Goal: Information Seeking & Learning: Learn about a topic

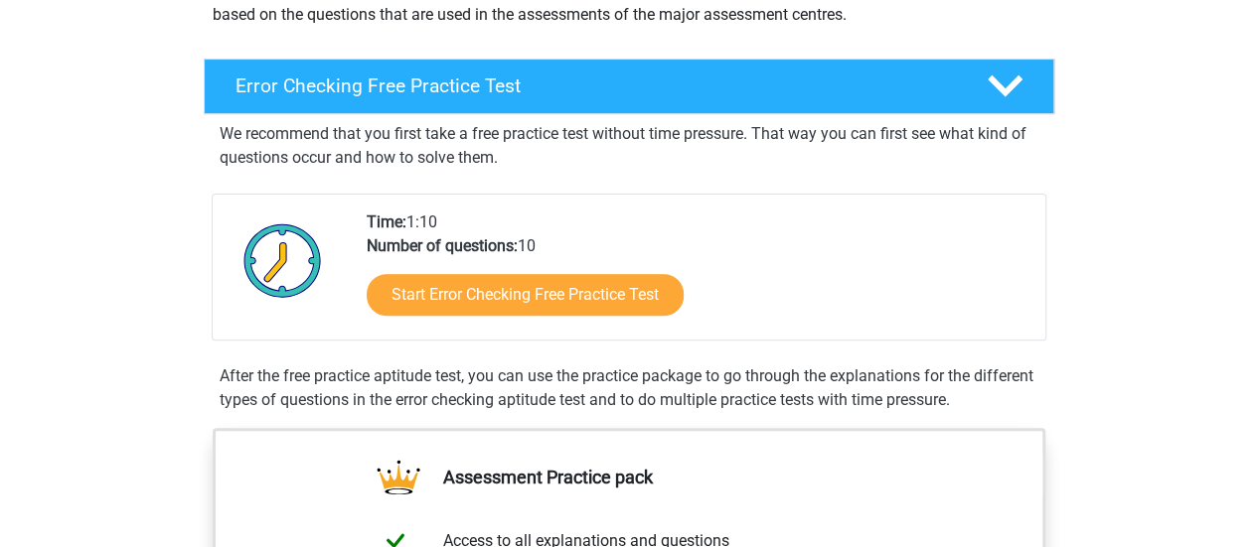
scroll to position [293, 0]
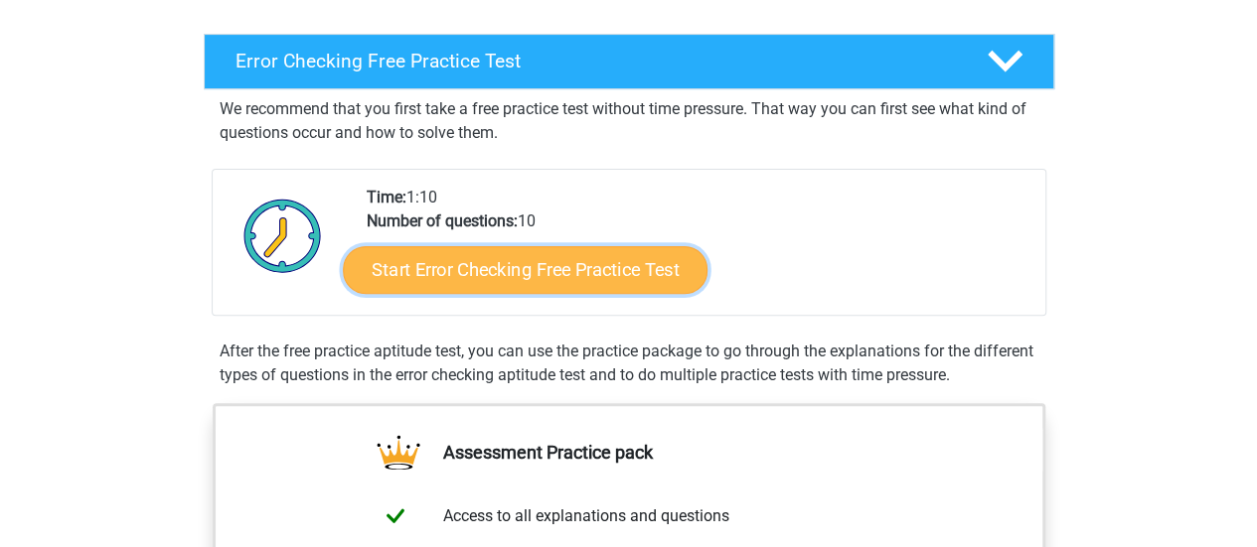
click at [555, 259] on link "Start Error Checking Free Practice Test" at bounding box center [525, 270] width 365 height 48
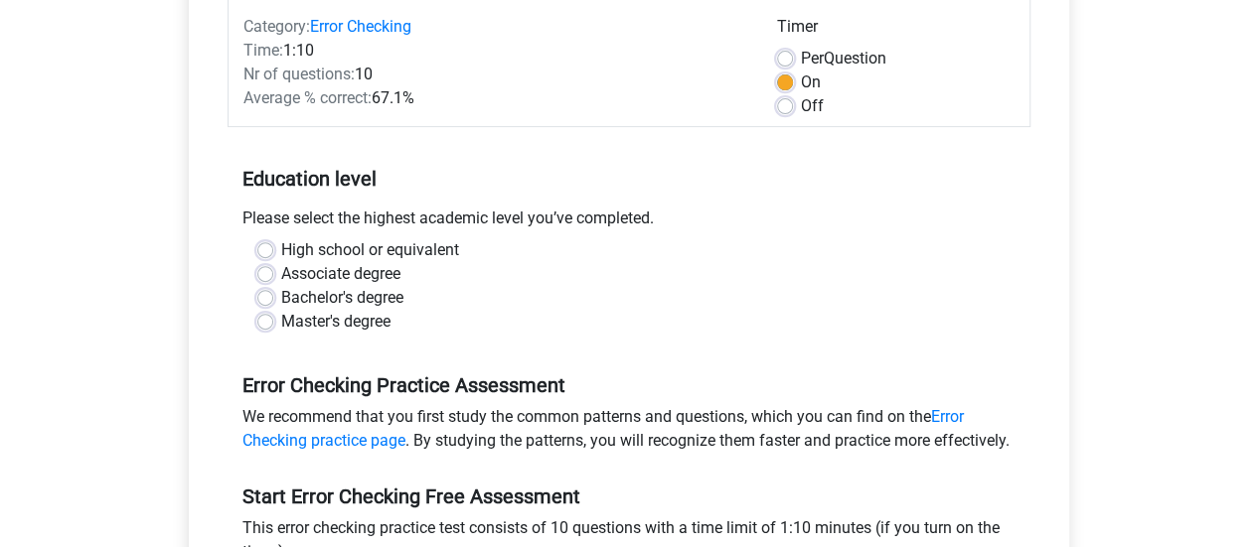
scroll to position [262, 0]
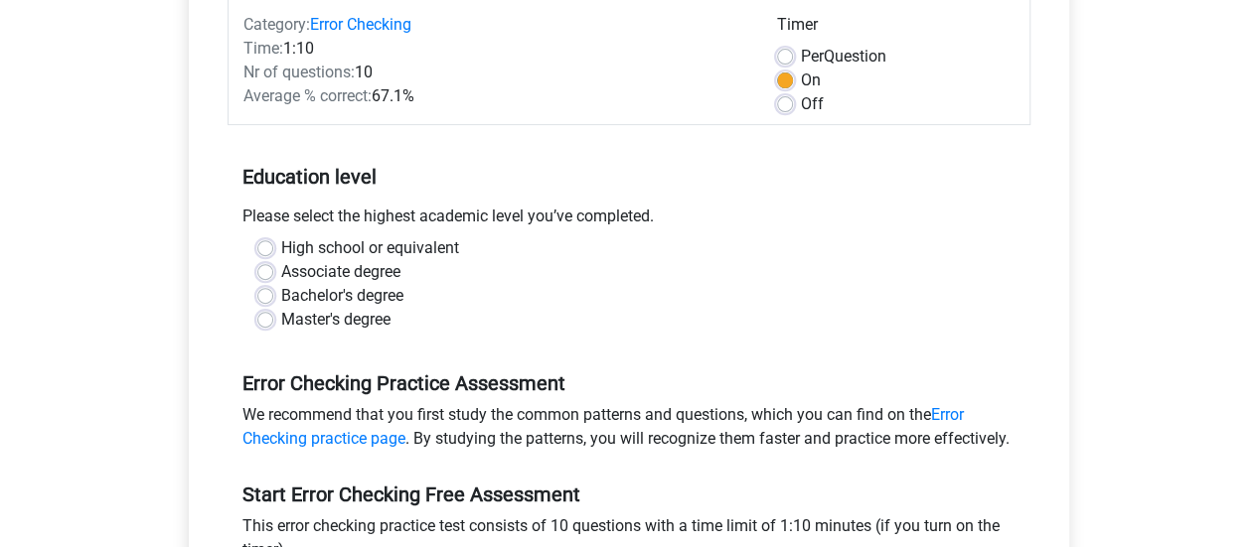
click at [274, 301] on div "Bachelor's degree" at bounding box center [628, 296] width 743 height 24
click at [281, 292] on label "Bachelor's degree" at bounding box center [342, 296] width 122 height 24
click at [264, 292] on input "Bachelor's degree" at bounding box center [265, 294] width 16 height 20
radio input "true"
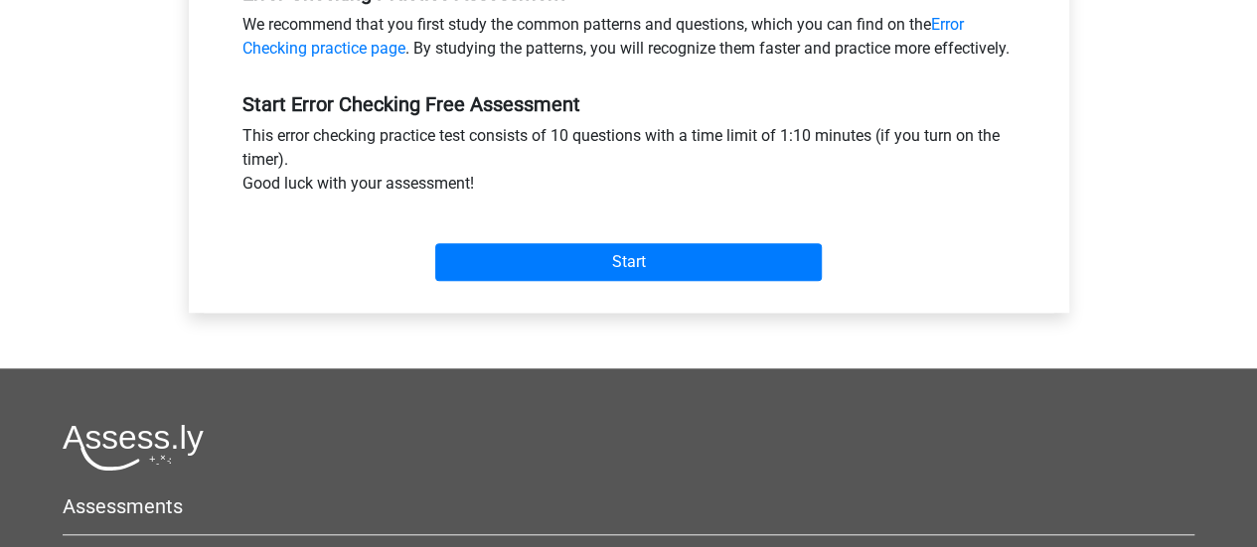
scroll to position [656, 0]
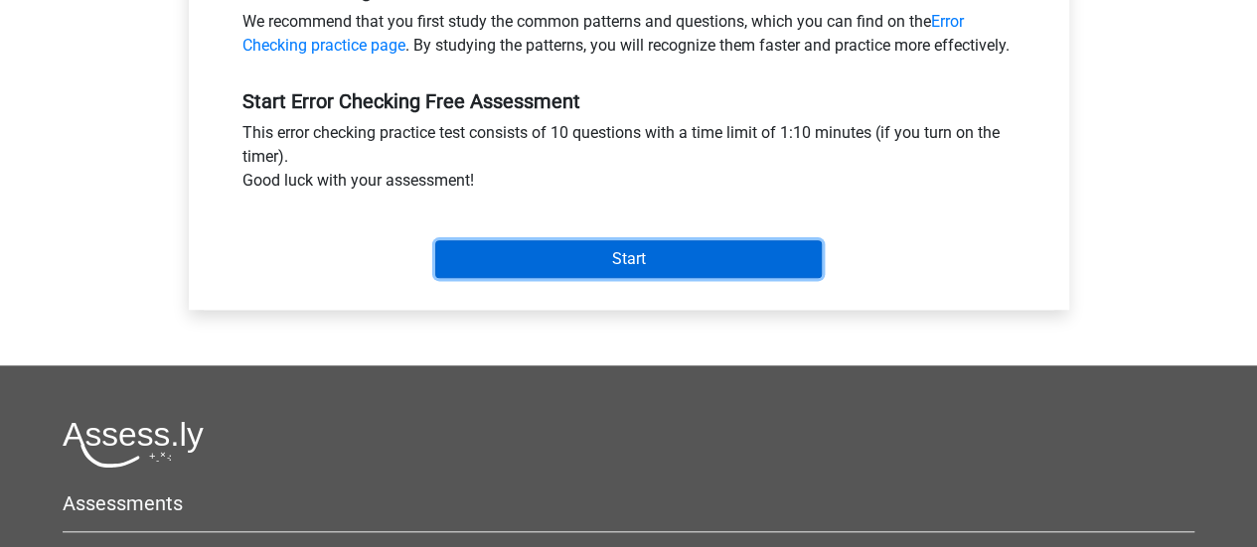
click at [719, 277] on input "Start" at bounding box center [628, 259] width 386 height 38
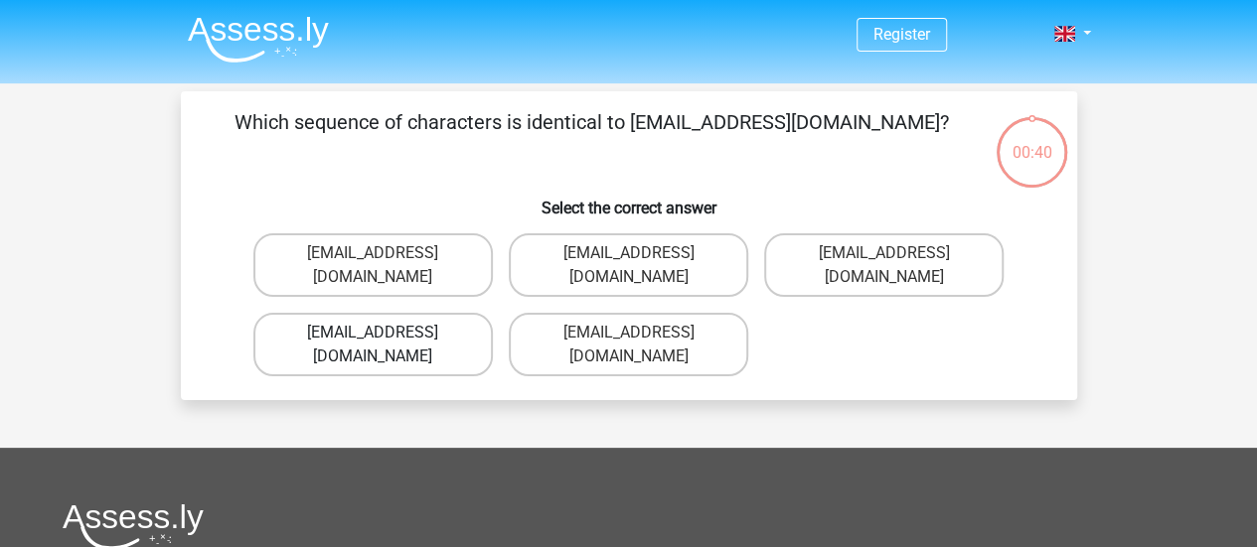
click at [446, 319] on label "Evie_Meade@jointmail.com.uk" at bounding box center [372, 345] width 239 height 64
click at [385, 333] on input "Evie_Meade@jointmail.com.uk" at bounding box center [379, 339] width 13 height 13
radio input "true"
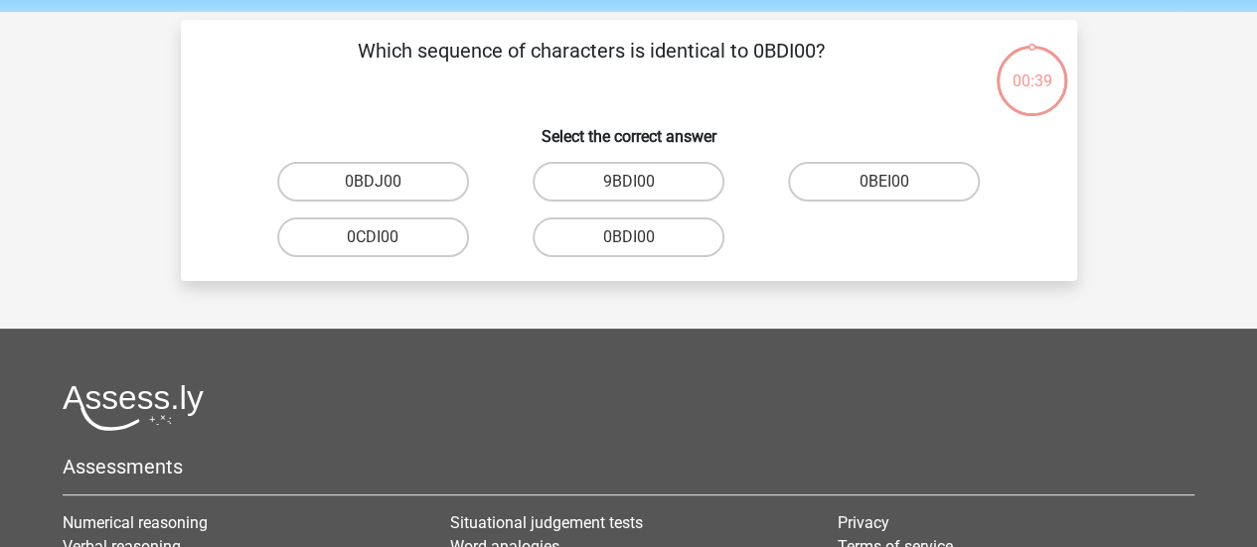
scroll to position [91, 0]
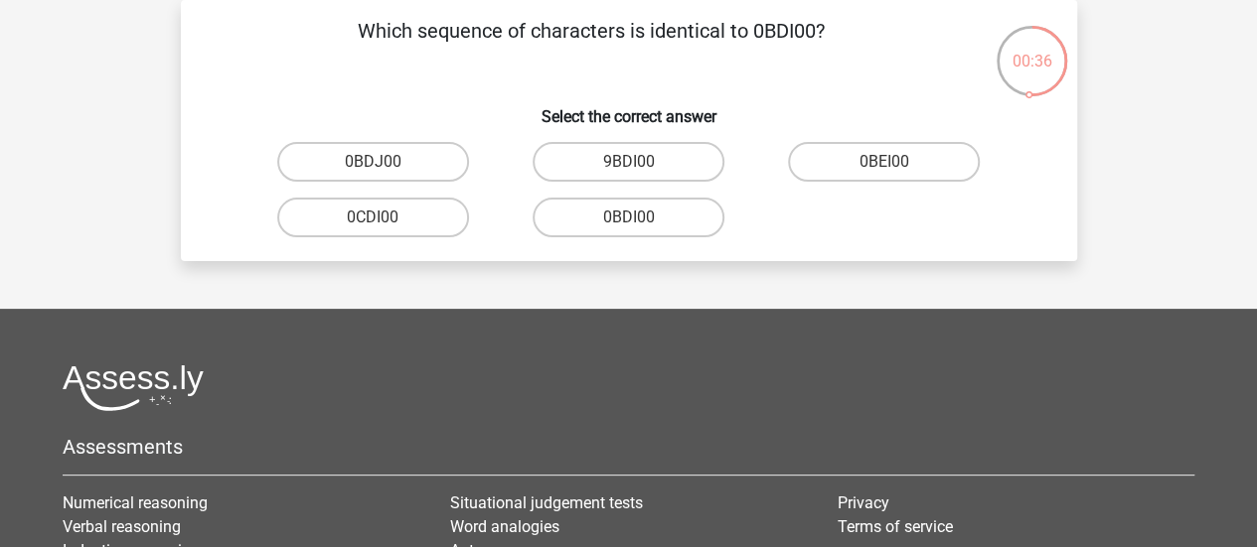
drag, startPoint x: 1256, startPoint y: 180, endPoint x: 1252, endPoint y: 164, distance: 16.4
click at [1252, 164] on div "Register Nederlands English" at bounding box center [628, 371] width 1257 height 925
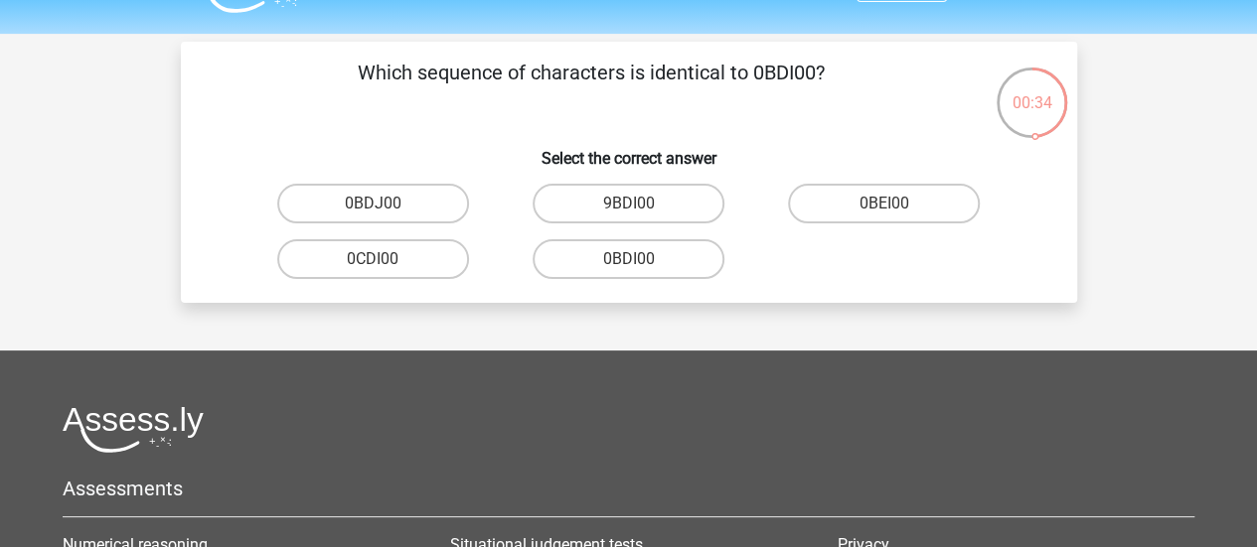
scroll to position [34, 0]
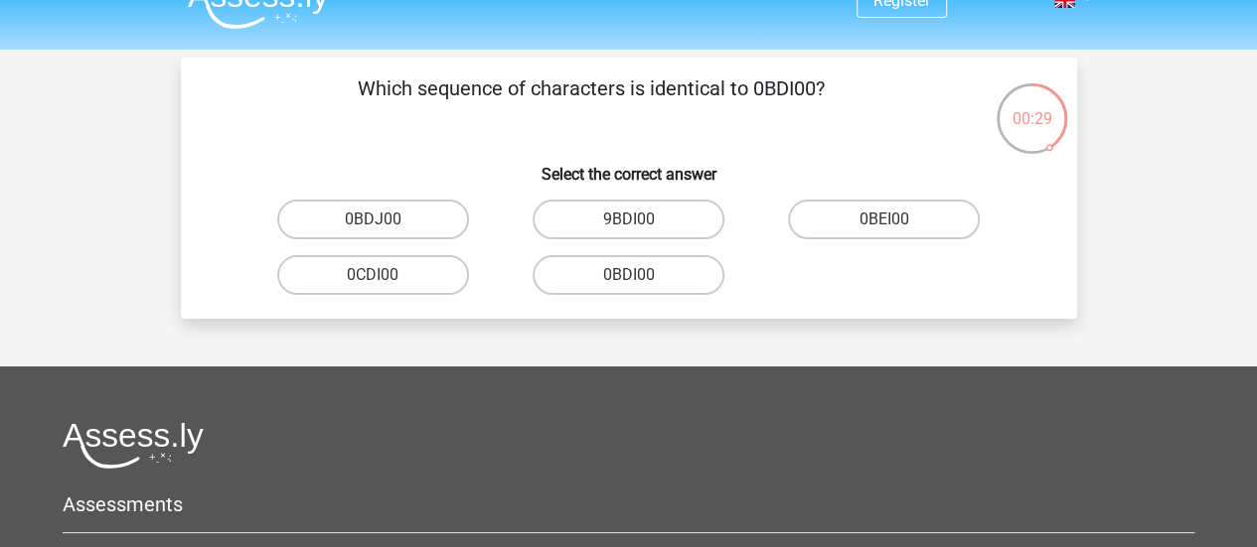
click at [636, 287] on input "0BDI00" at bounding box center [634, 281] width 13 height 13
radio input "true"
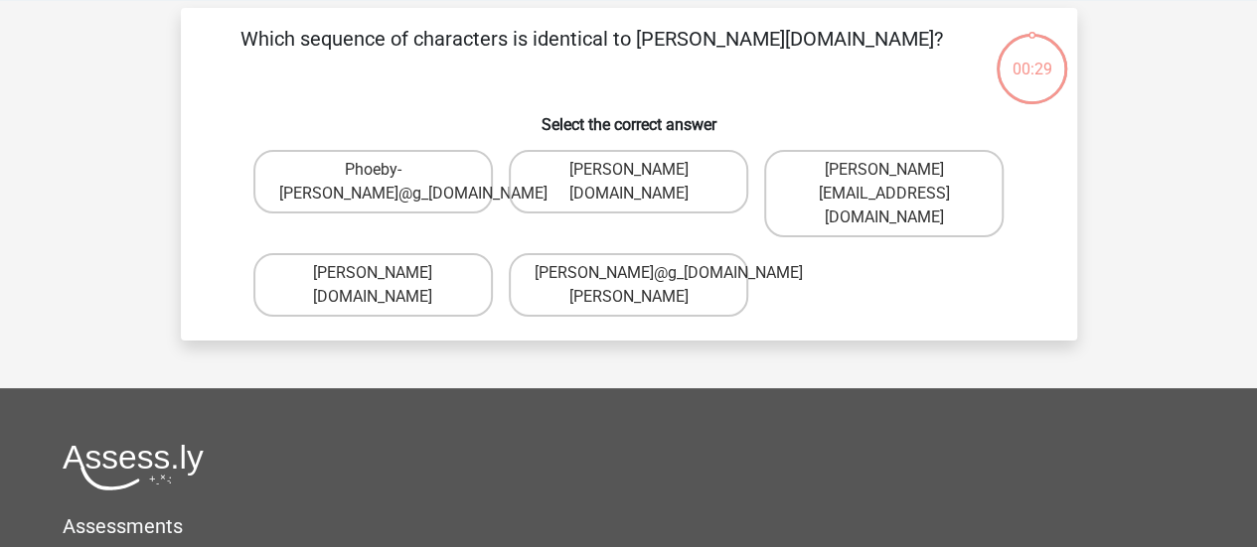
scroll to position [91, 0]
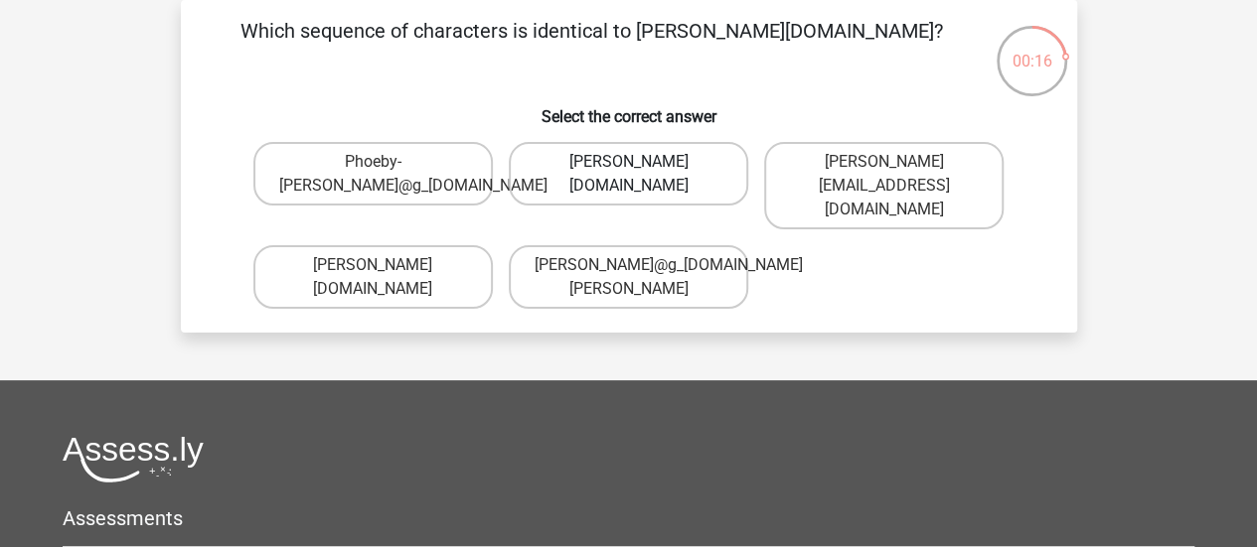
click at [576, 186] on label "Phoebe-Patterson@g_mail.gr" at bounding box center [628, 174] width 239 height 64
click at [628, 175] on input "Phoebe-Patterson@g_mail.gr" at bounding box center [634, 168] width 13 height 13
radio input "true"
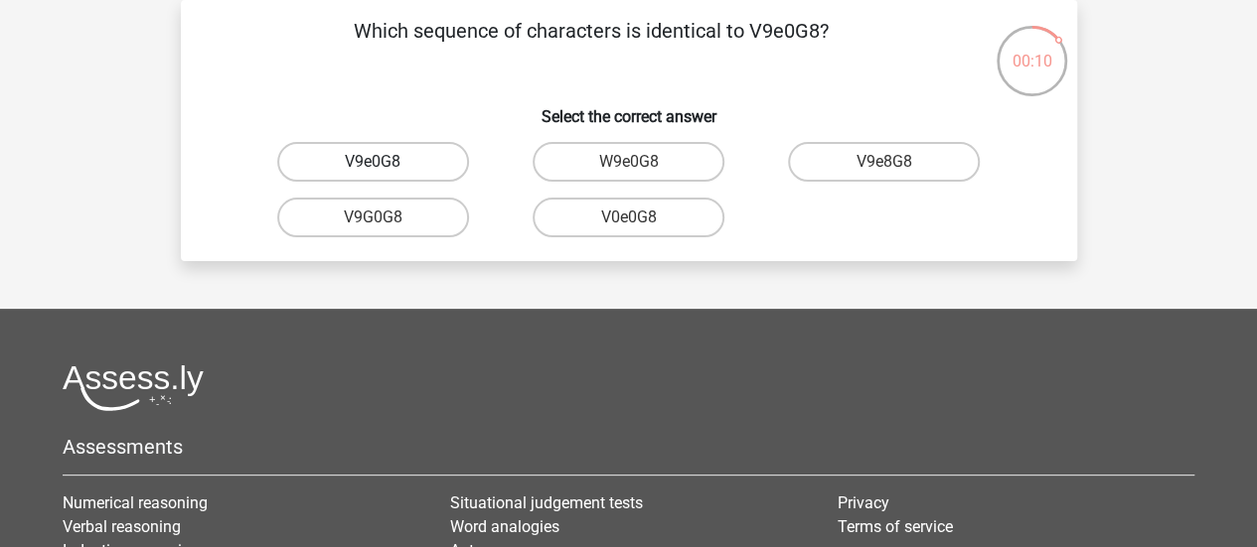
click at [386, 158] on label "V9e0G8" at bounding box center [373, 162] width 192 height 40
click at [385, 162] on input "V9e0G8" at bounding box center [379, 168] width 13 height 13
radio input "true"
click at [671, 170] on label "91051S" at bounding box center [629, 162] width 192 height 40
click at [641, 170] on input "91051S" at bounding box center [634, 168] width 13 height 13
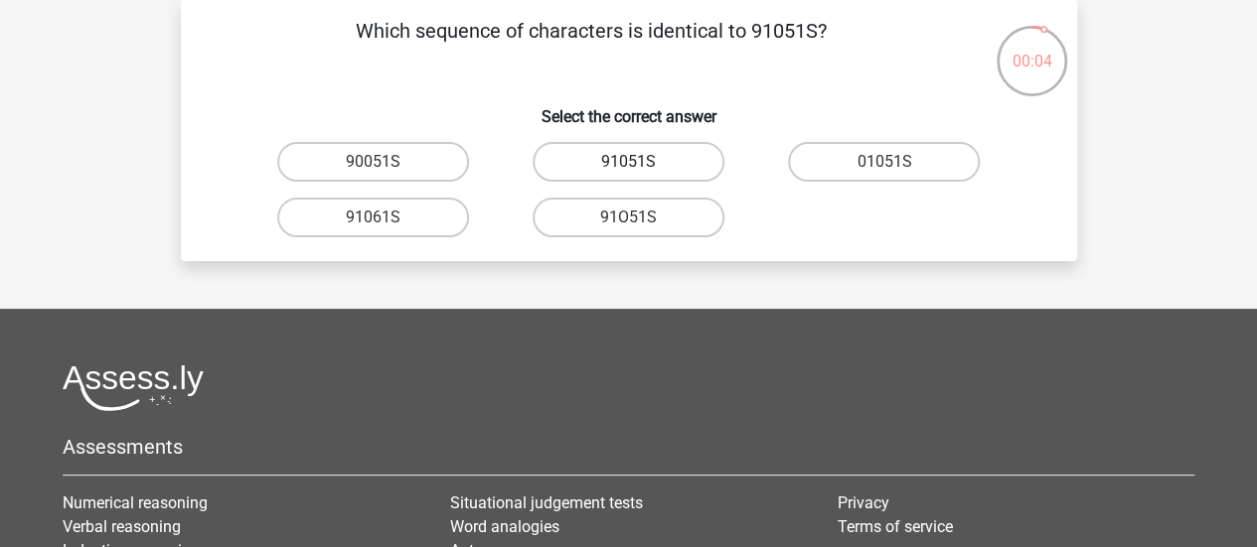
radio input "true"
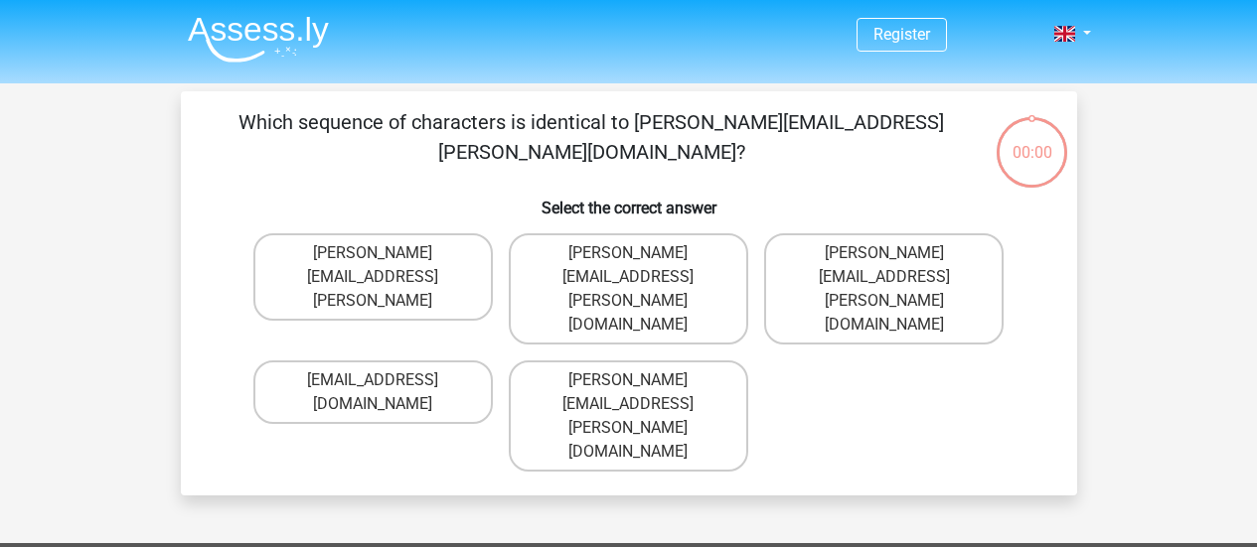
scroll to position [91, 0]
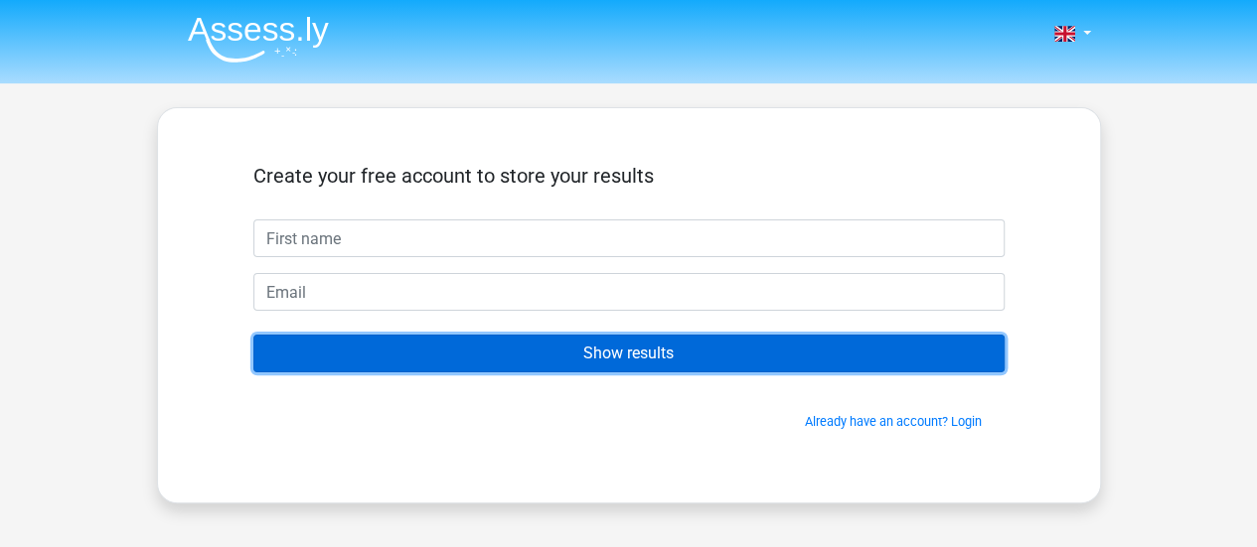
click at [528, 356] on input "Show results" at bounding box center [628, 354] width 751 height 38
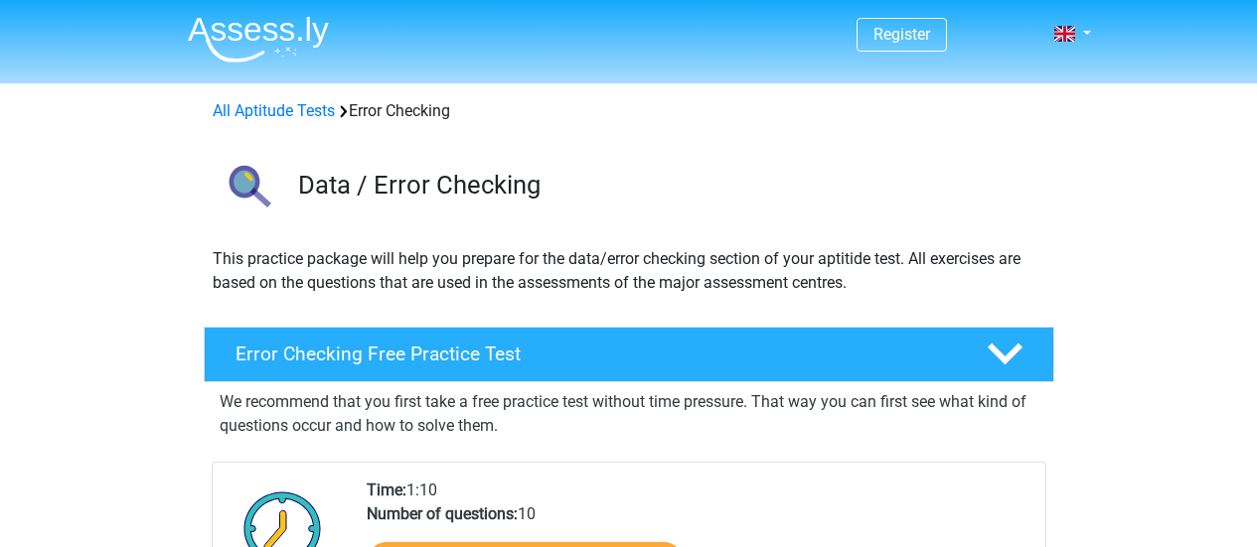
scroll to position [293, 0]
